Goal: Transaction & Acquisition: Purchase product/service

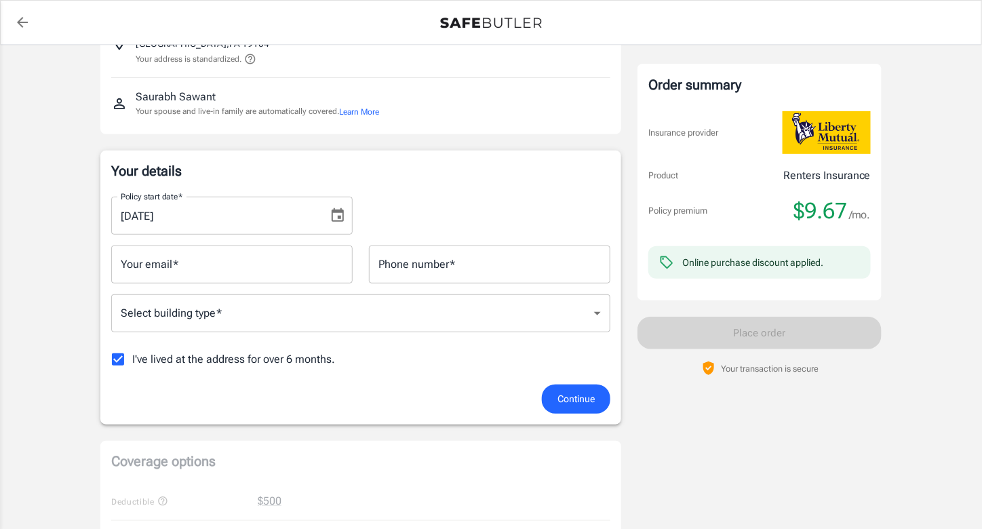
scroll to position [123, 0]
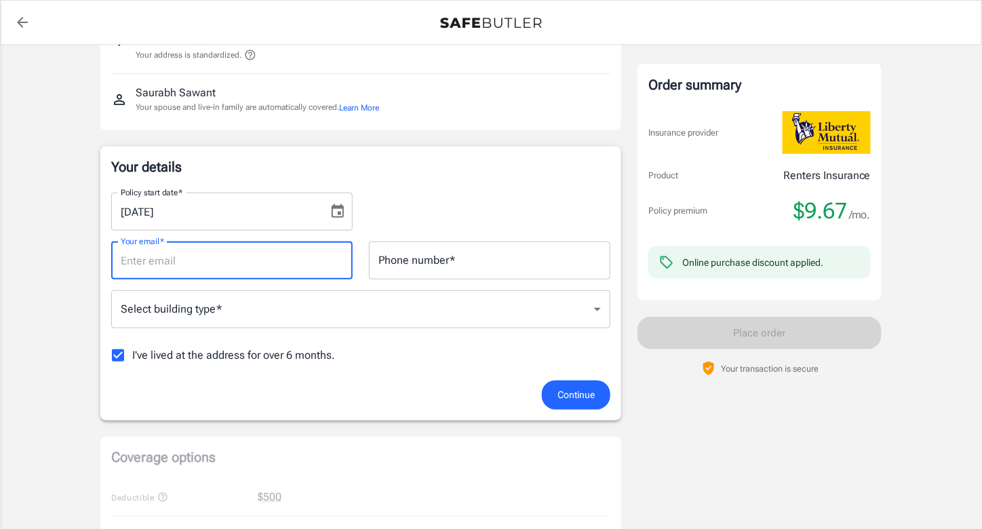
click at [194, 270] on input "Your email   *" at bounding box center [232, 261] width 242 height 38
type input "[EMAIL_ADDRESS][DOMAIN_NAME]"
type input "2674915113"
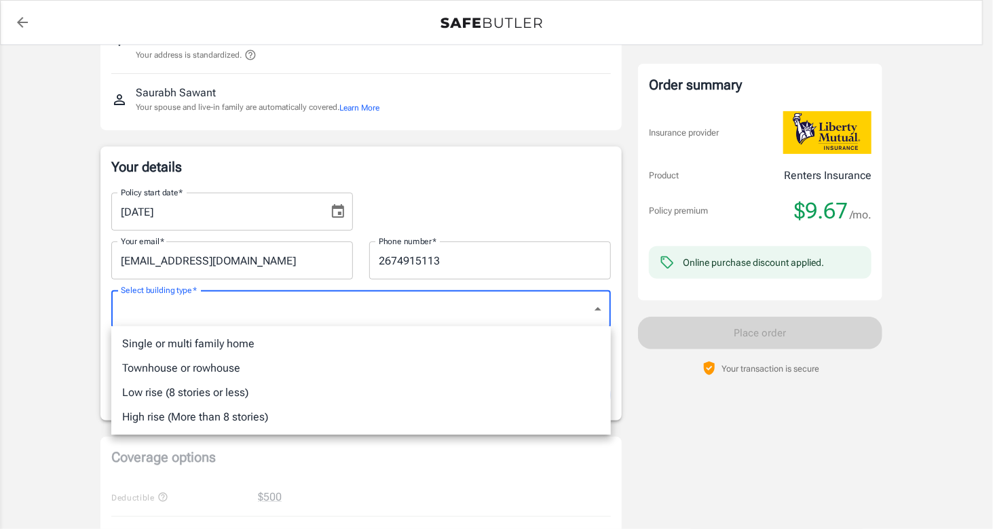
click at [200, 305] on body "Policy premium $ 9.67 /mo Liberty Mutual Renters Insurance [STREET_ADDRESS] You…" at bounding box center [496, 518] width 993 height 1283
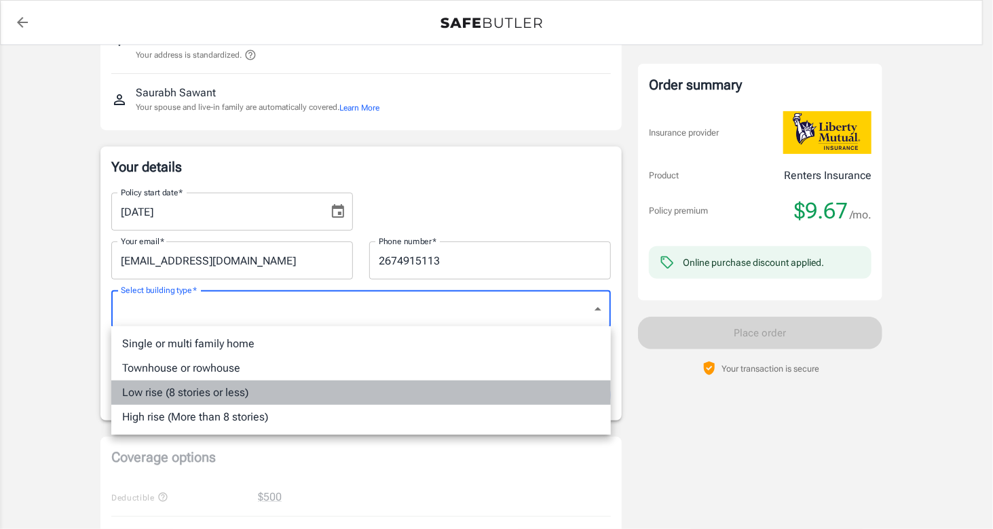
click at [202, 398] on li "Low rise (8 stories or less)" at bounding box center [360, 393] width 499 height 24
type input "lowrise"
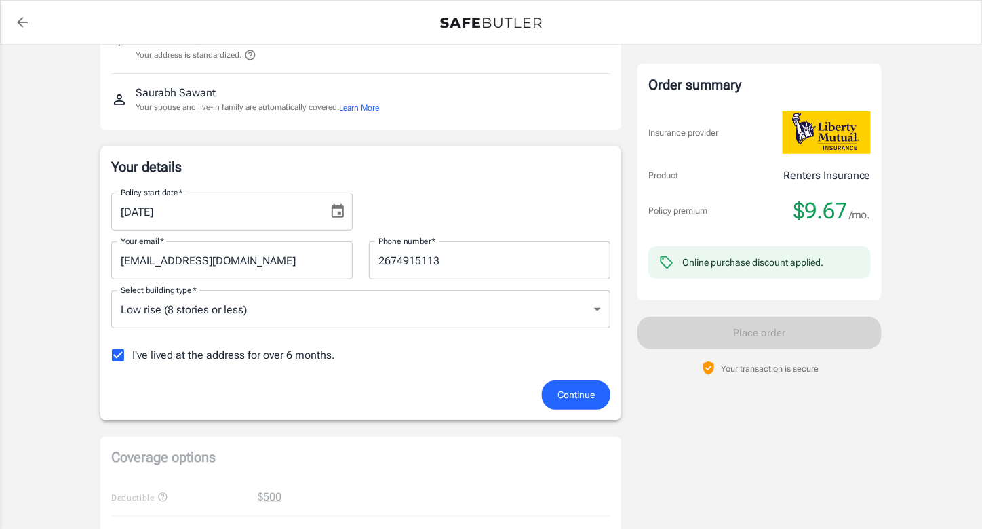
click at [55, 345] on div "Policy premium $ 9.67 /mo Liberty Mutual Renters Insurance [STREET_ADDRESS] You…" at bounding box center [491, 492] width 982 height 1143
click at [123, 357] on input "I've lived at the address for over 6 months." at bounding box center [118, 355] width 28 height 28
checkbox input "false"
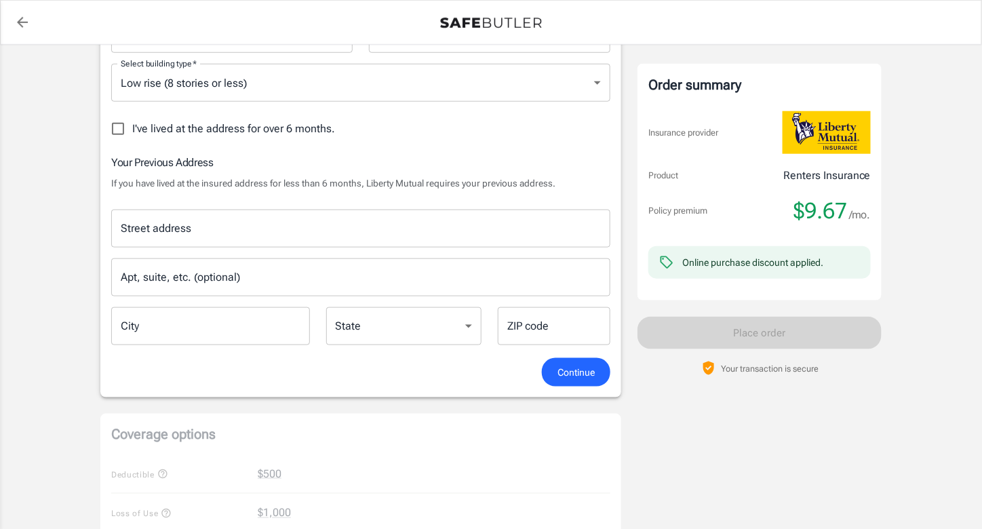
scroll to position [349, 0]
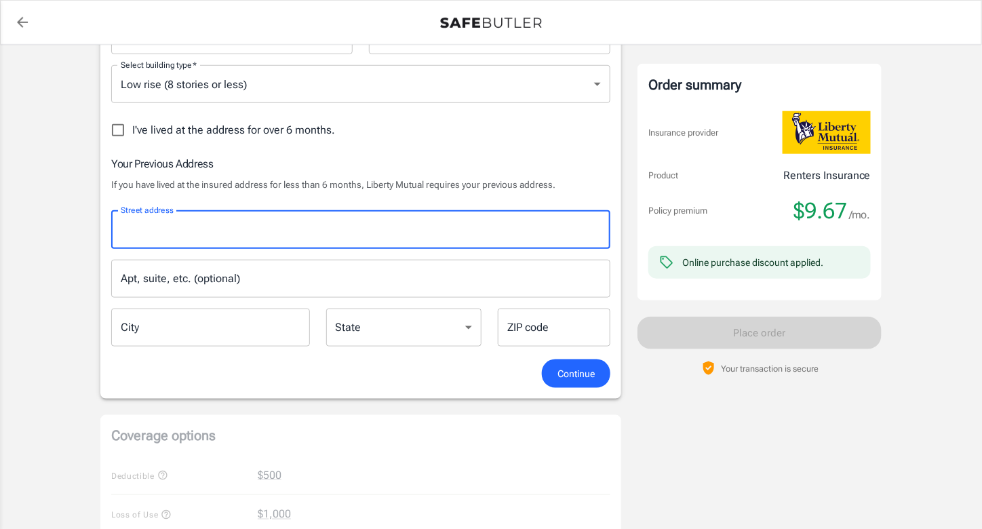
click at [269, 229] on input "Street address" at bounding box center [360, 230] width 487 height 26
type input "[STREET_ADDRESS]"
type input "Unit 3"
type input "[GEOGRAPHIC_DATA]"
type input "19104"
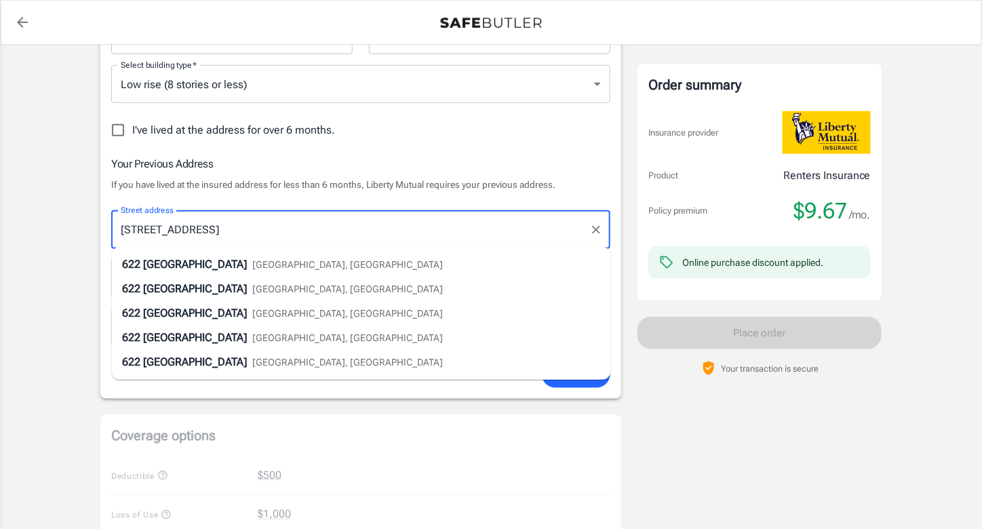
click at [265, 267] on span "[GEOGRAPHIC_DATA], [GEOGRAPHIC_DATA]" at bounding box center [348, 264] width 191 height 11
type input "[STREET_ADDRESS]"
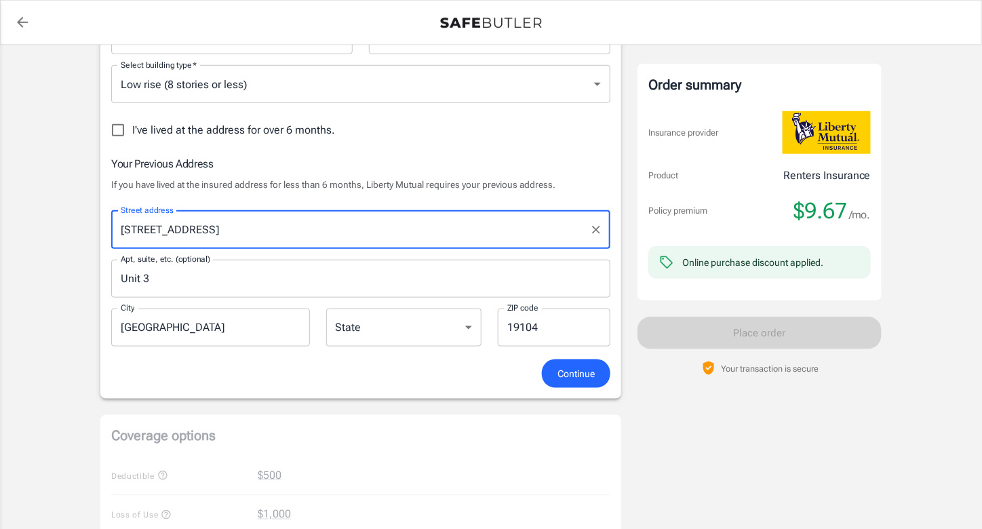
select select "PA"
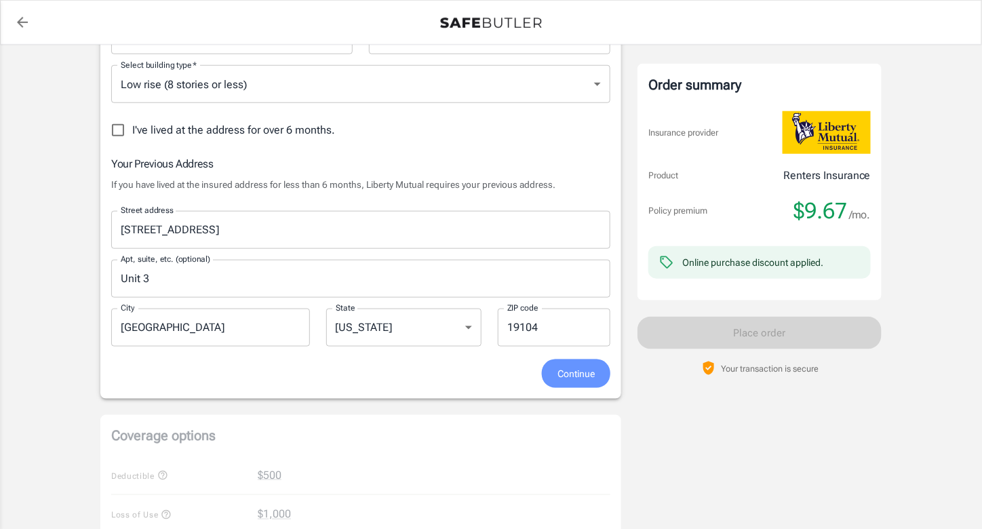
click at [569, 370] on span "Continue" at bounding box center [576, 374] width 37 height 17
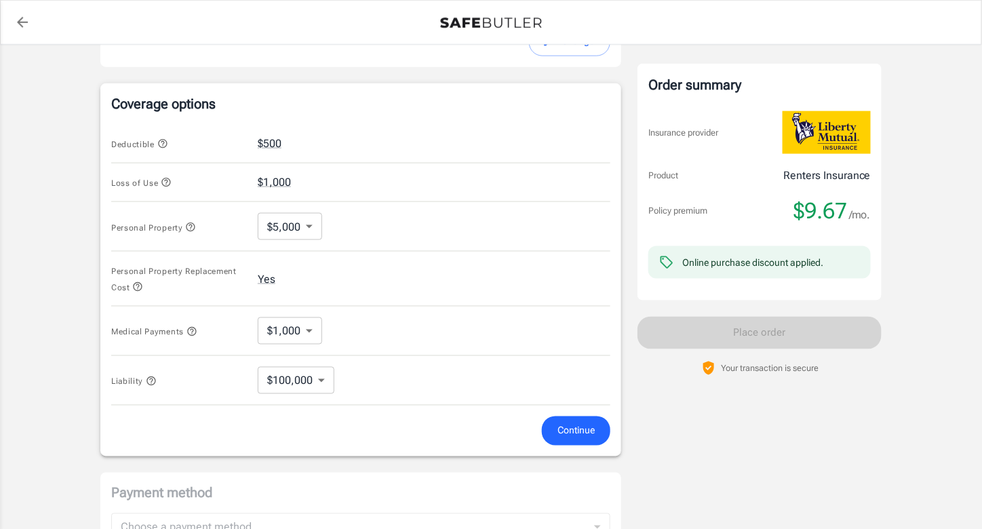
scroll to position [567, 0]
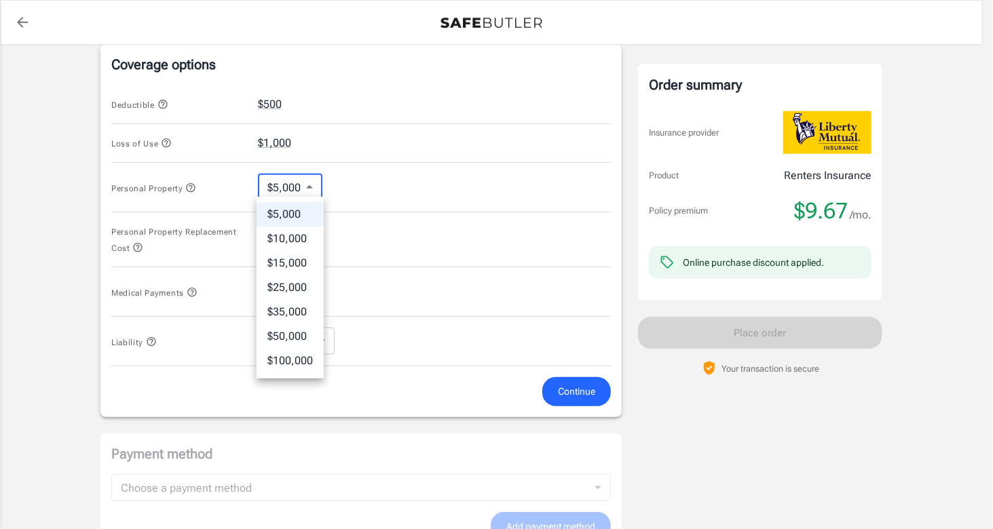
click at [300, 175] on body "Policy premium $ 9.67 /mo Liberty Mutual Renters Insurance [STREET_ADDRESS] You…" at bounding box center [496, 100] width 993 height 1334
click at [362, 172] on div at bounding box center [496, 264] width 993 height 529
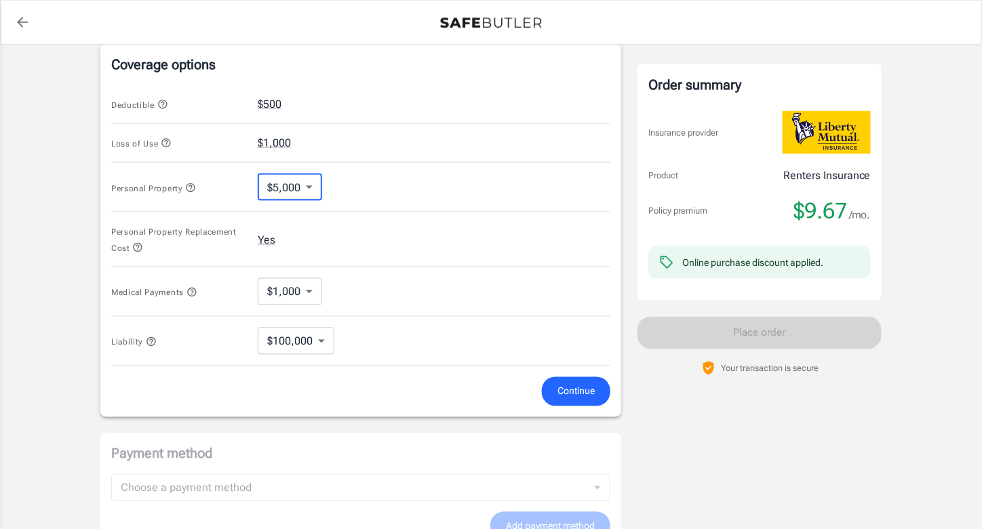
scroll to position [761, 0]
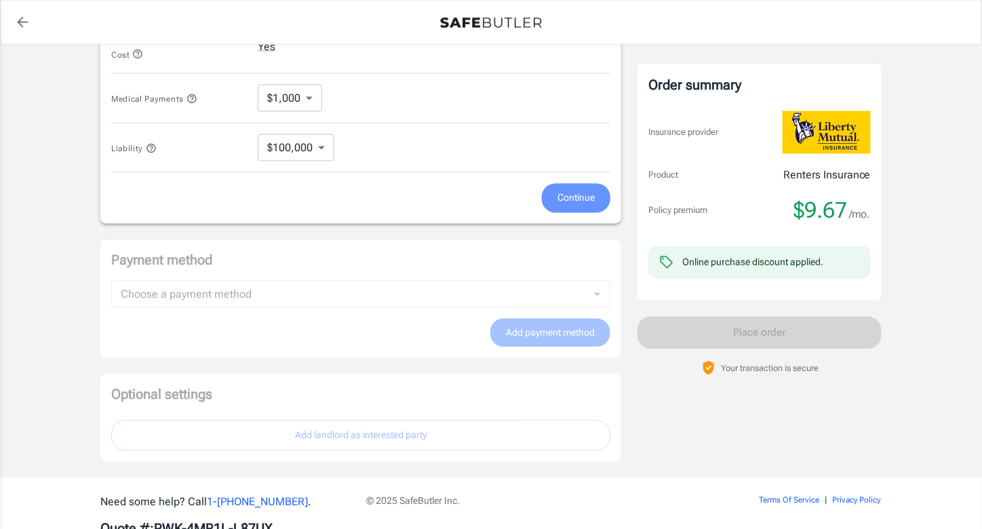
click at [559, 184] on button "Continue" at bounding box center [576, 198] width 69 height 29
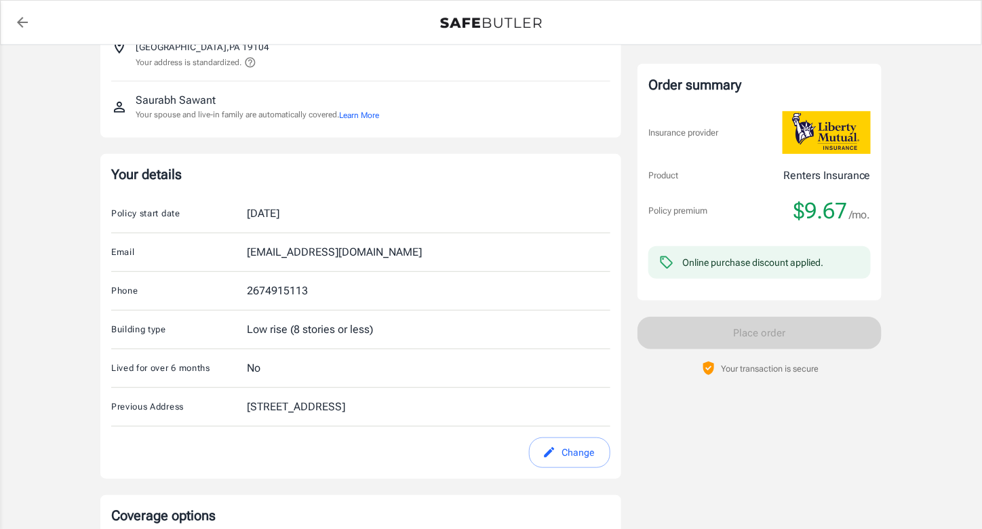
scroll to position [0, 0]
